Goal: Find specific page/section: Find specific page/section

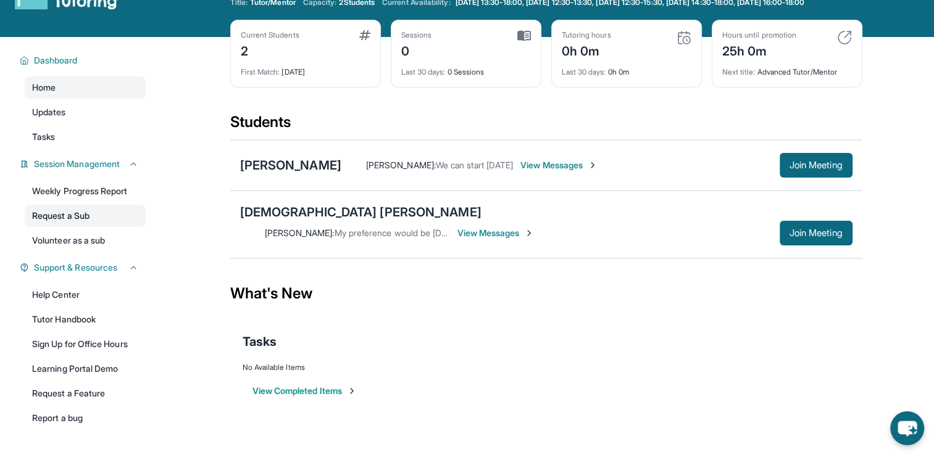
scroll to position [62, 0]
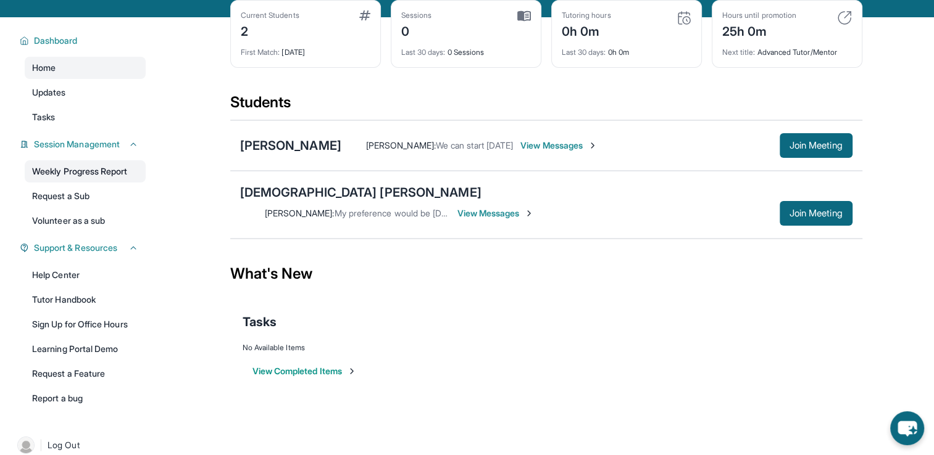
click at [93, 183] on link "Weekly Progress Report" at bounding box center [85, 171] width 121 height 22
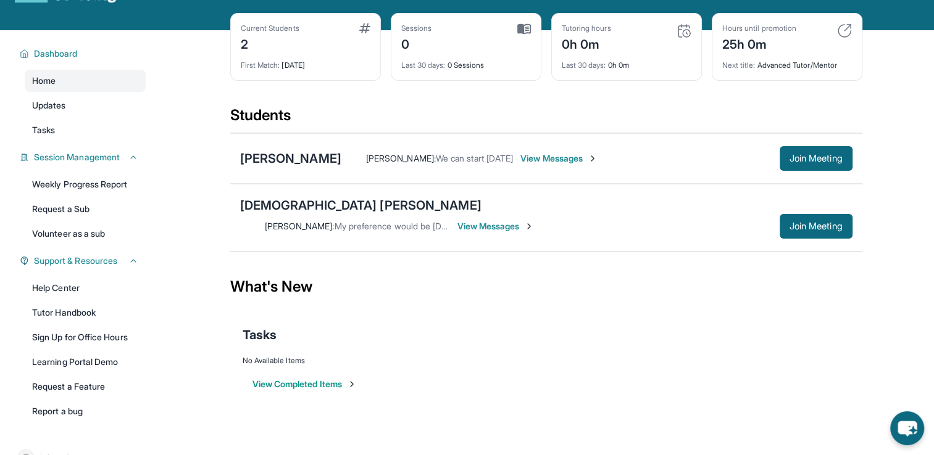
scroll to position [27, 0]
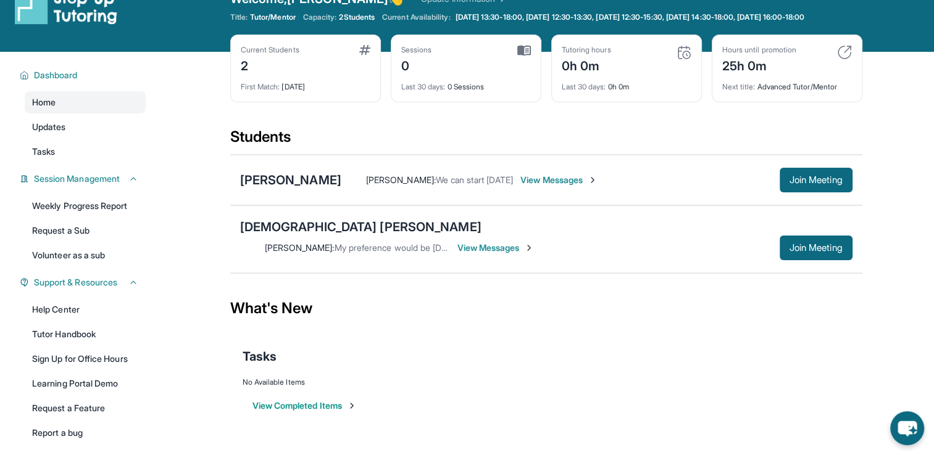
click at [547, 186] on span "View Messages" at bounding box center [558, 180] width 77 height 12
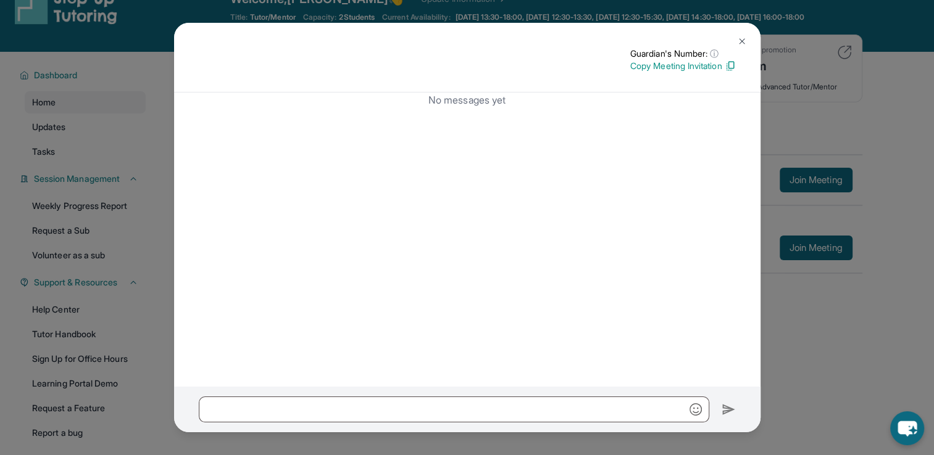
click at [739, 42] on img at bounding box center [742, 41] width 10 height 10
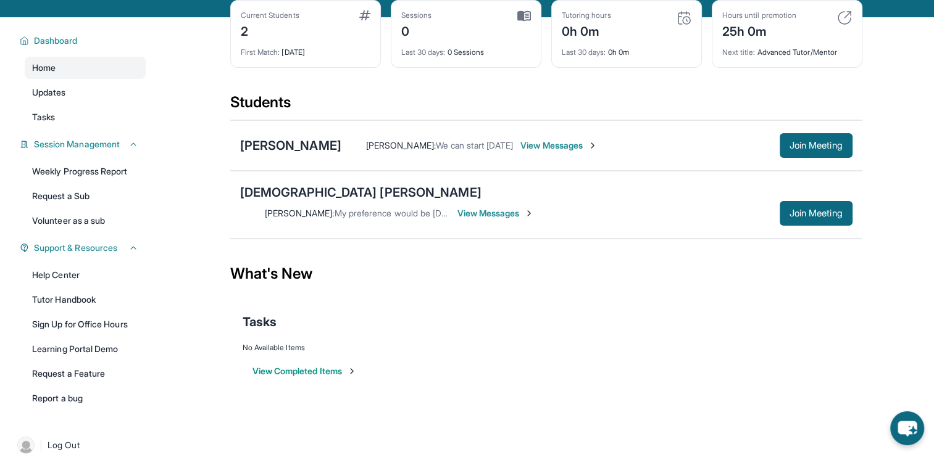
scroll to position [0, 0]
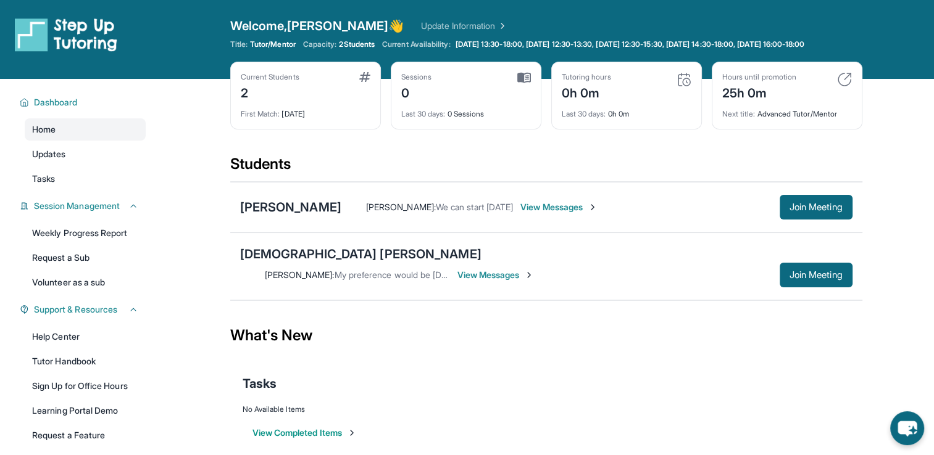
click at [534, 214] on span "View Messages" at bounding box center [558, 207] width 77 height 12
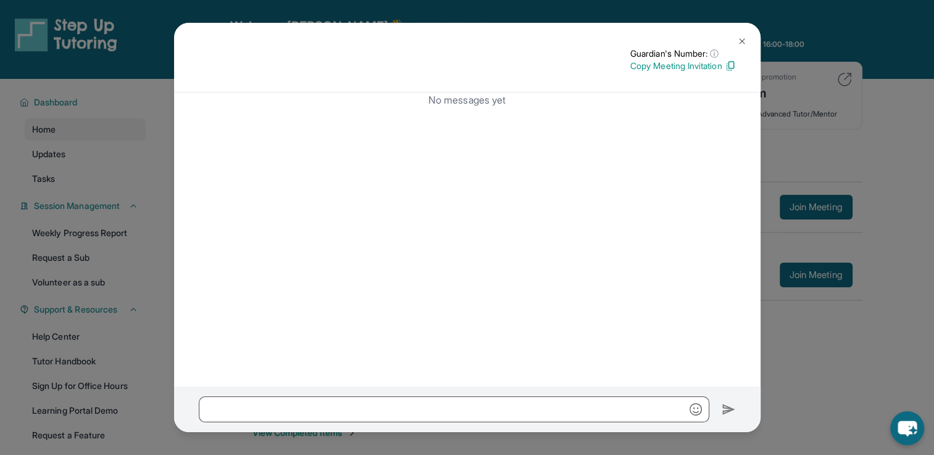
click at [745, 49] on button at bounding box center [741, 41] width 25 height 25
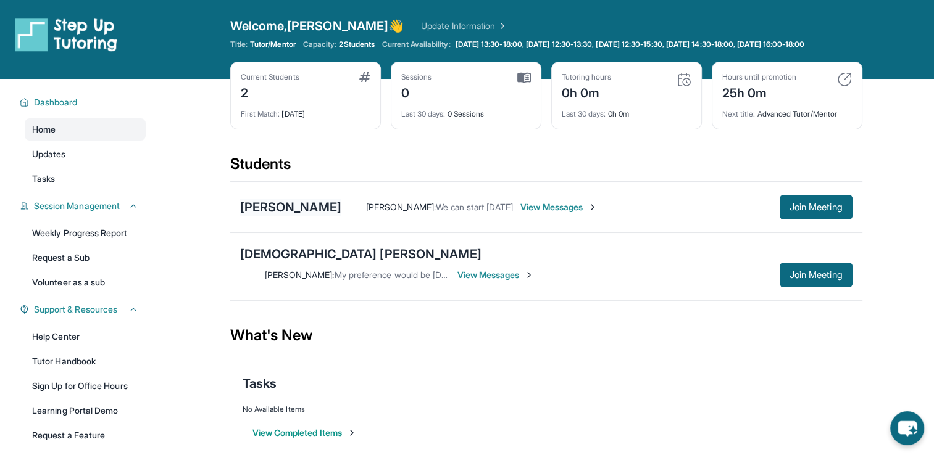
click at [315, 216] on div "[PERSON_NAME]" at bounding box center [290, 207] width 101 height 17
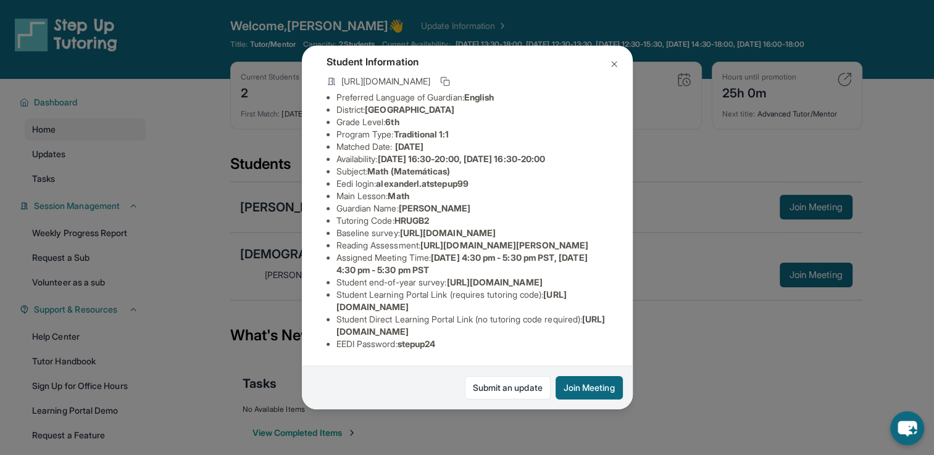
scroll to position [136, 0]
click at [617, 70] on button at bounding box center [614, 64] width 25 height 25
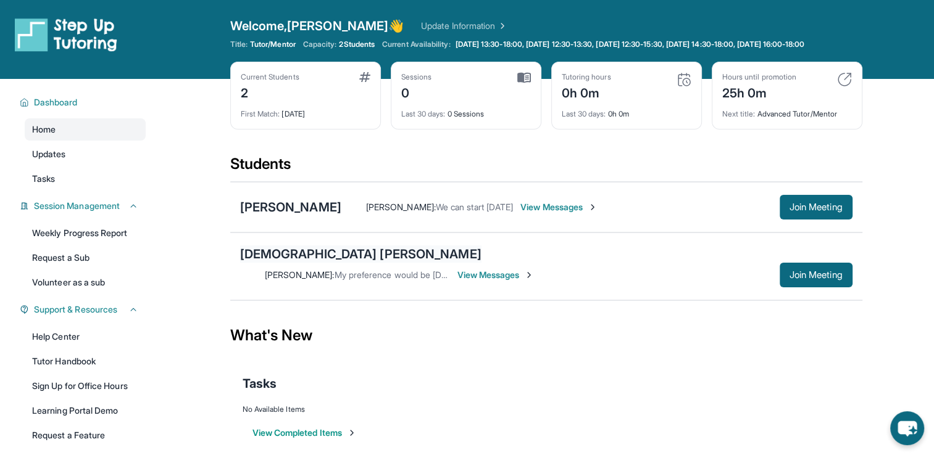
click at [297, 263] on div "[DEMOGRAPHIC_DATA] [PERSON_NAME]" at bounding box center [360, 254] width 241 height 17
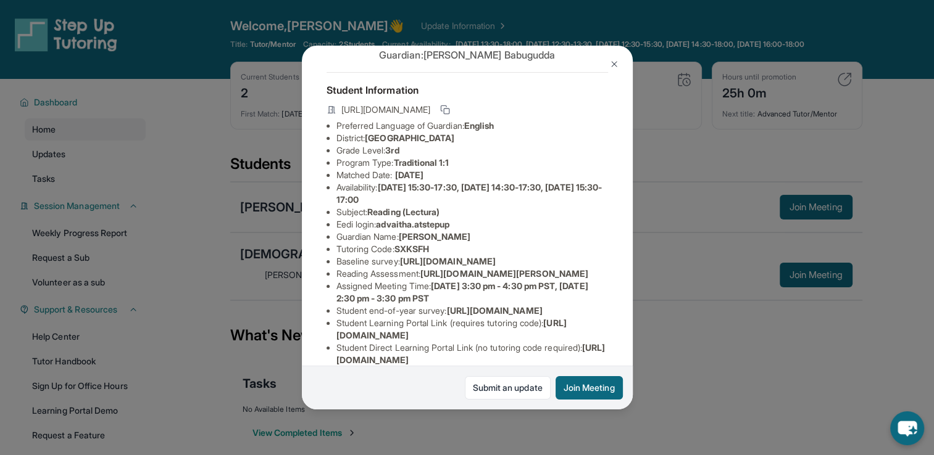
scroll to position [62, 0]
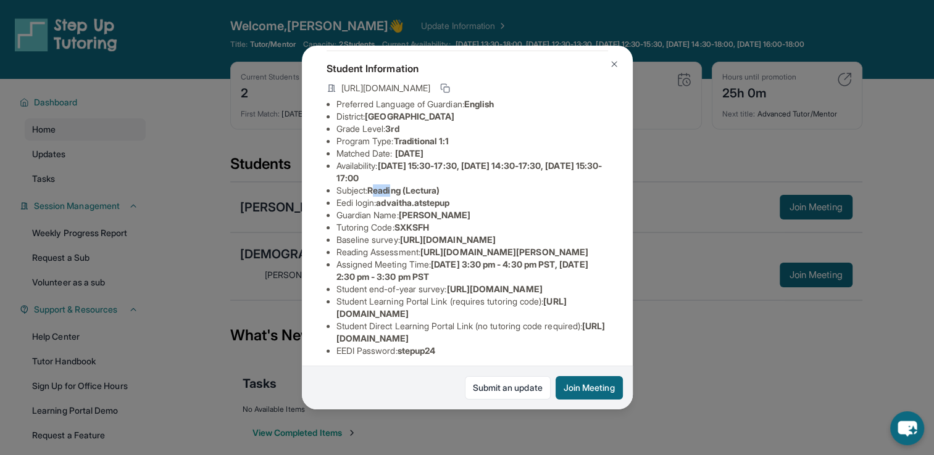
drag, startPoint x: 384, startPoint y: 204, endPoint x: 436, endPoint y: 204, distance: 52.5
click at [436, 196] on span "Reading (Lectura)" at bounding box center [403, 190] width 72 height 10
drag, startPoint x: 436, startPoint y: 204, endPoint x: 511, endPoint y: 217, distance: 75.9
click at [511, 209] on li "Eedi login : advaitha.atstepup" at bounding box center [472, 203] width 272 height 12
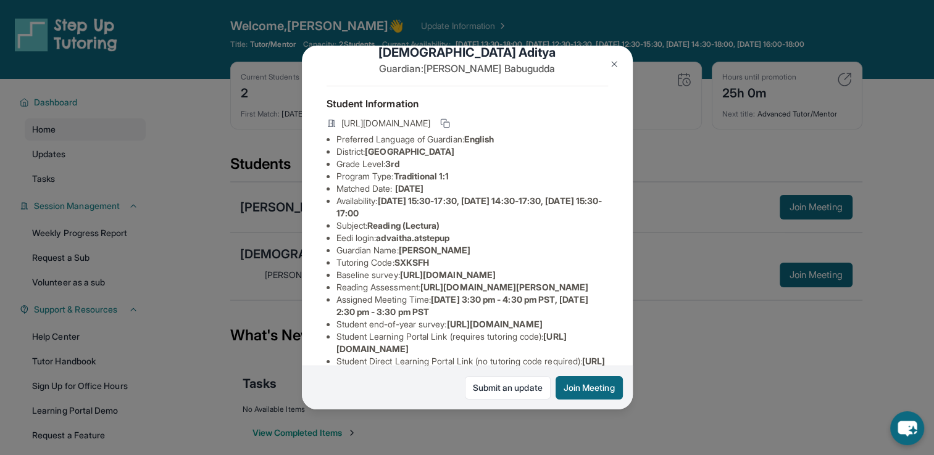
scroll to position [0, 0]
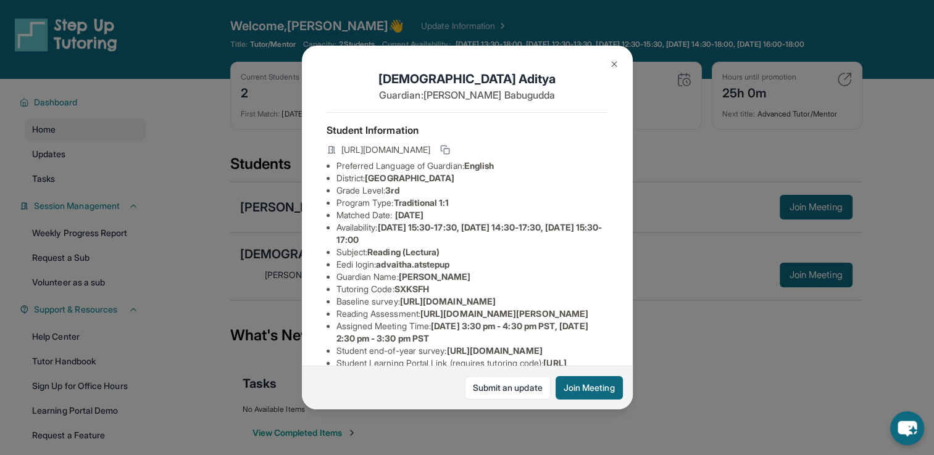
click at [612, 68] on img at bounding box center [614, 64] width 10 height 10
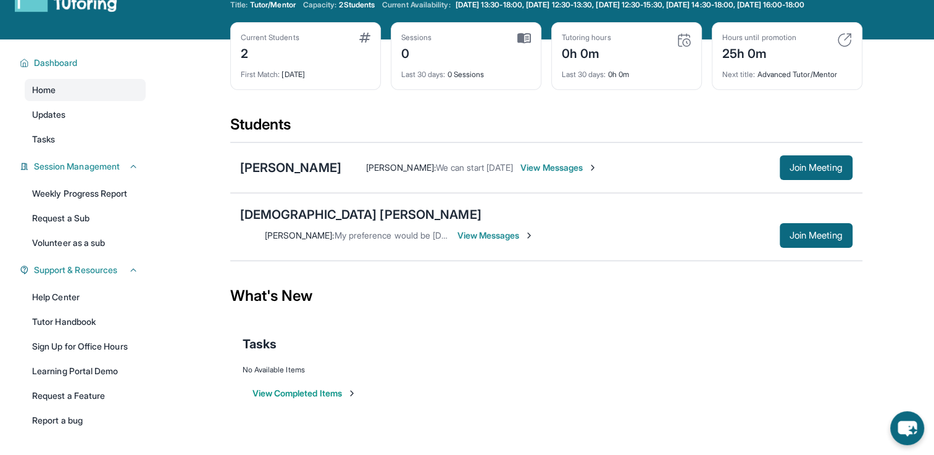
scroll to position [89, 0]
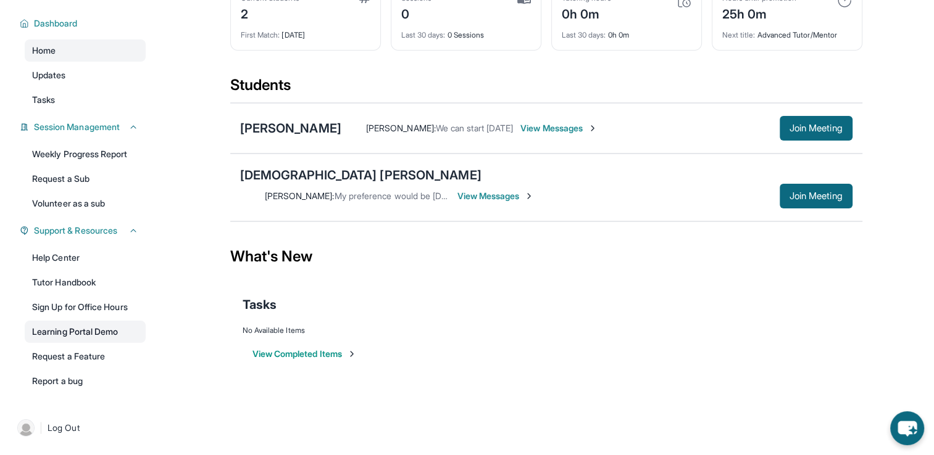
click at [110, 331] on link "Learning Portal Demo" at bounding box center [85, 332] width 121 height 22
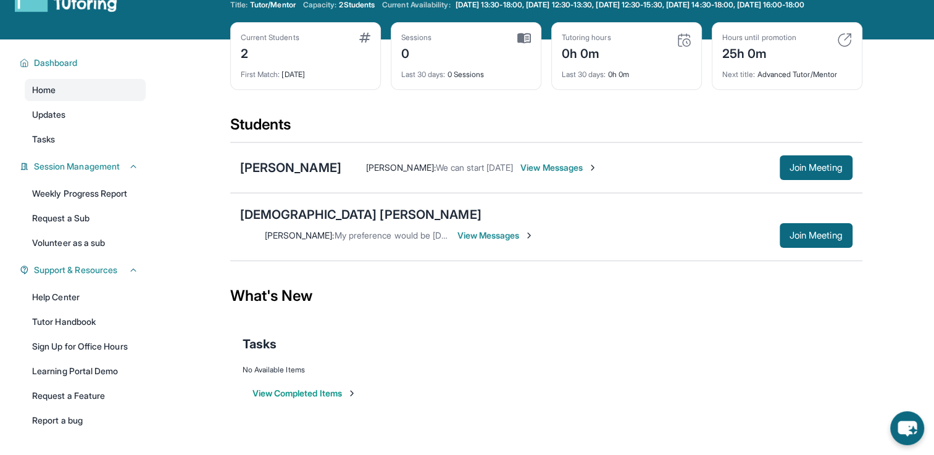
scroll to position [0, 0]
